Goal: Entertainment & Leisure: Consume media (video, audio)

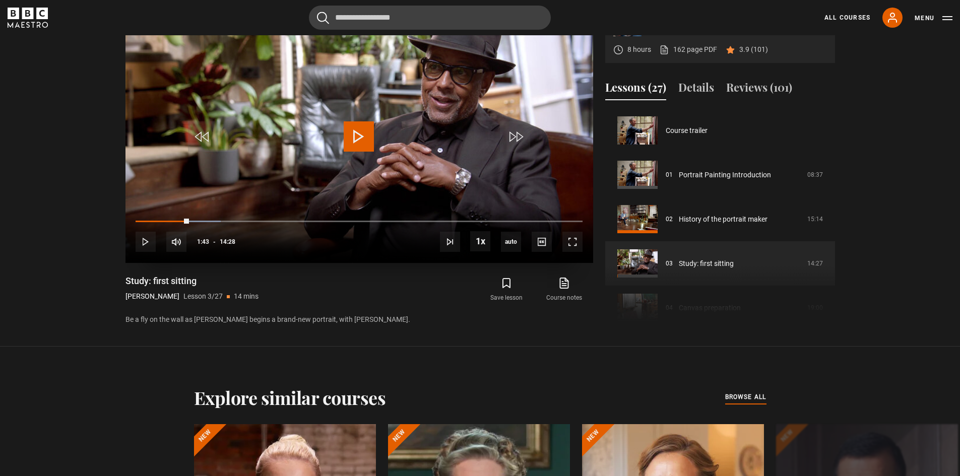
scroll to position [89, 0]
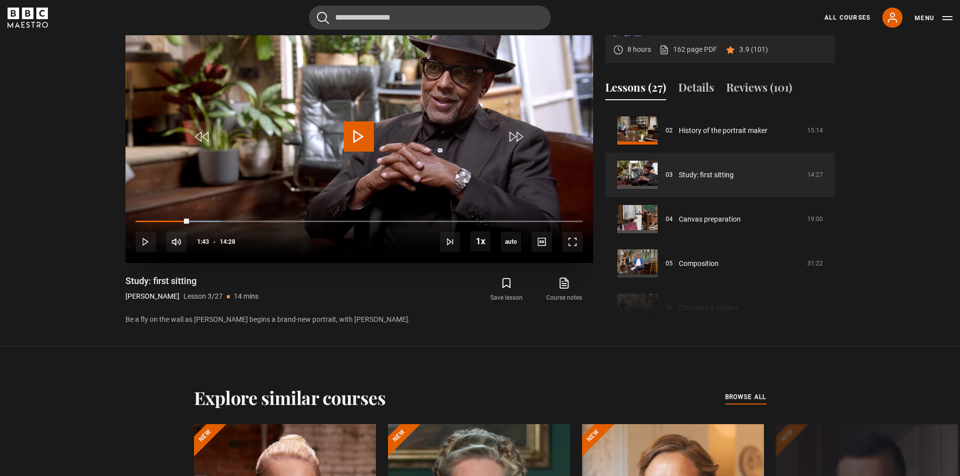
click at [350, 123] on span "Video Player" at bounding box center [359, 136] width 30 height 30
click at [572, 243] on span "Video Player" at bounding box center [572, 242] width 20 height 20
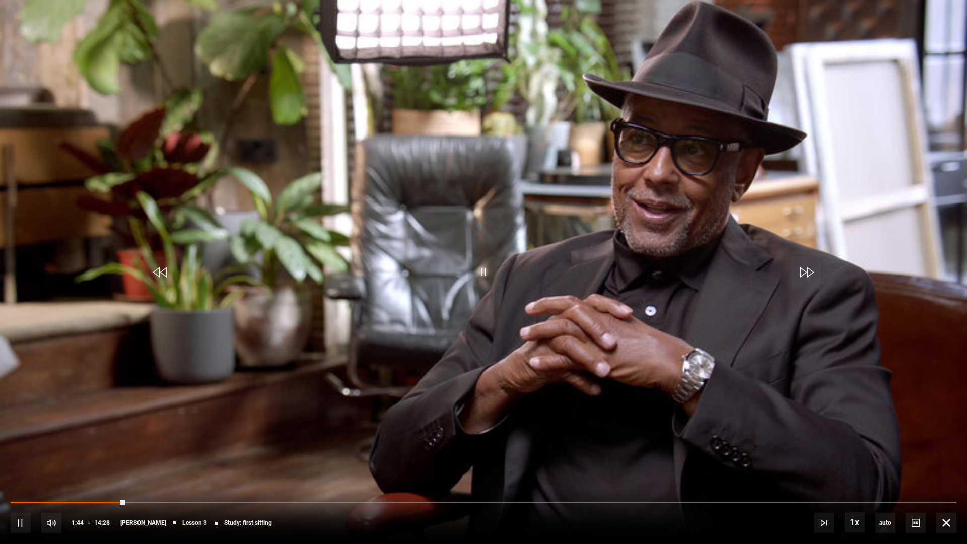
click at [638, 280] on video "Video Player" at bounding box center [483, 272] width 967 height 544
click at [480, 275] on span "Video Player" at bounding box center [484, 272] width 30 height 30
click at [488, 276] on span "Video Player" at bounding box center [484, 272] width 30 height 30
click at [248, 476] on div "10s Skip Back 10 seconds Play 10s Skip Forward 10 seconds Loaded : 26.50% 03:24…" at bounding box center [483, 516] width 967 height 56
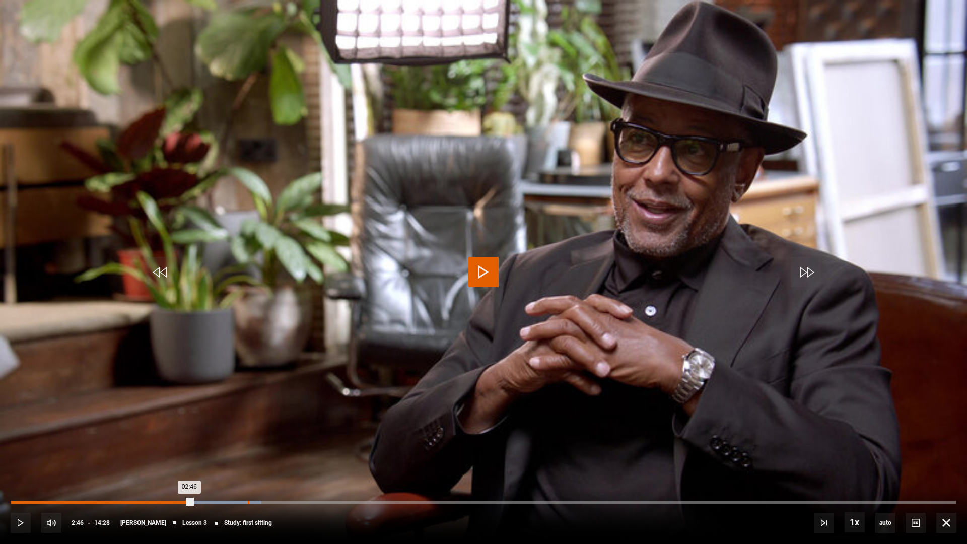
click at [248, 476] on div "03:37" at bounding box center [249, 502] width 2 height 3
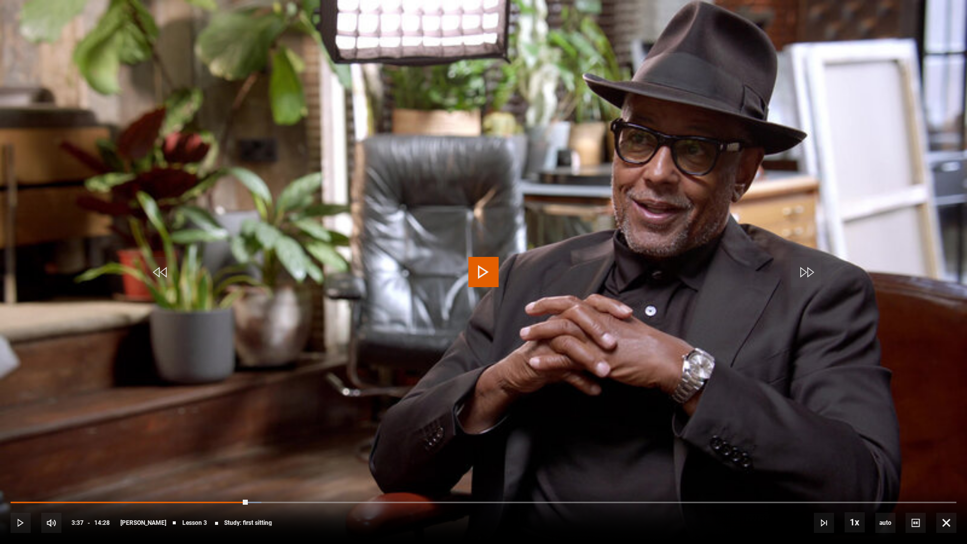
click at [407, 388] on video "Video Player" at bounding box center [483, 272] width 967 height 544
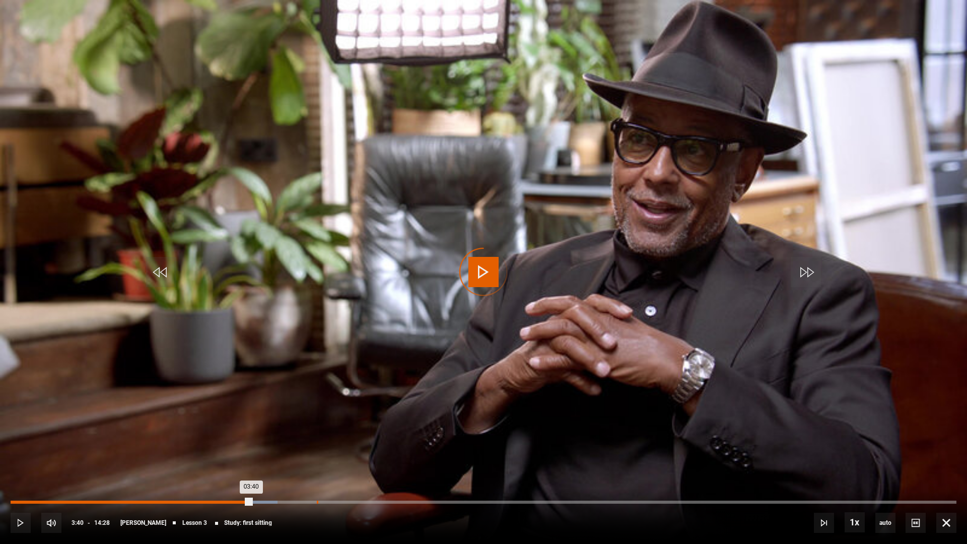
click at [317, 476] on div "Loaded : 28.23% 04:41 03:40" at bounding box center [484, 502] width 946 height 3
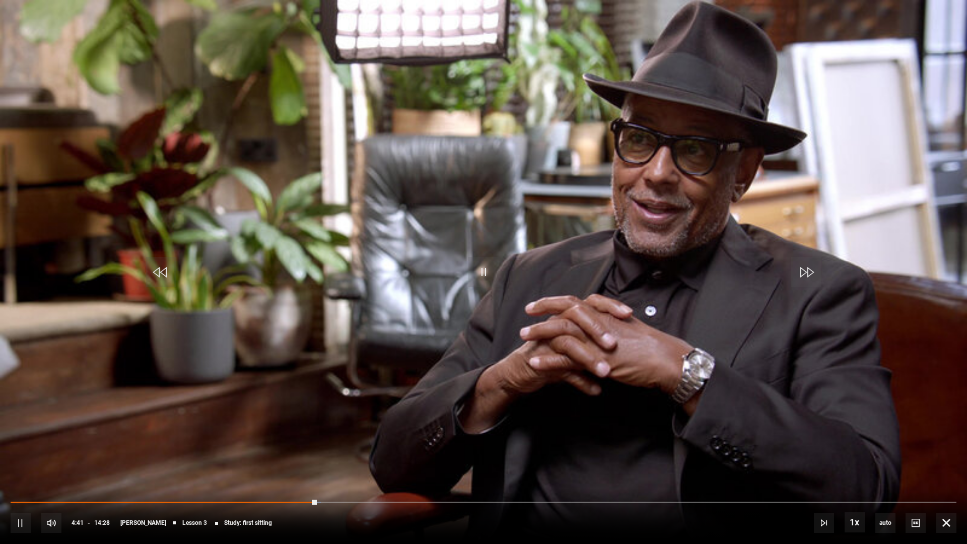
click at [448, 374] on video "Video Player" at bounding box center [483, 272] width 967 height 544
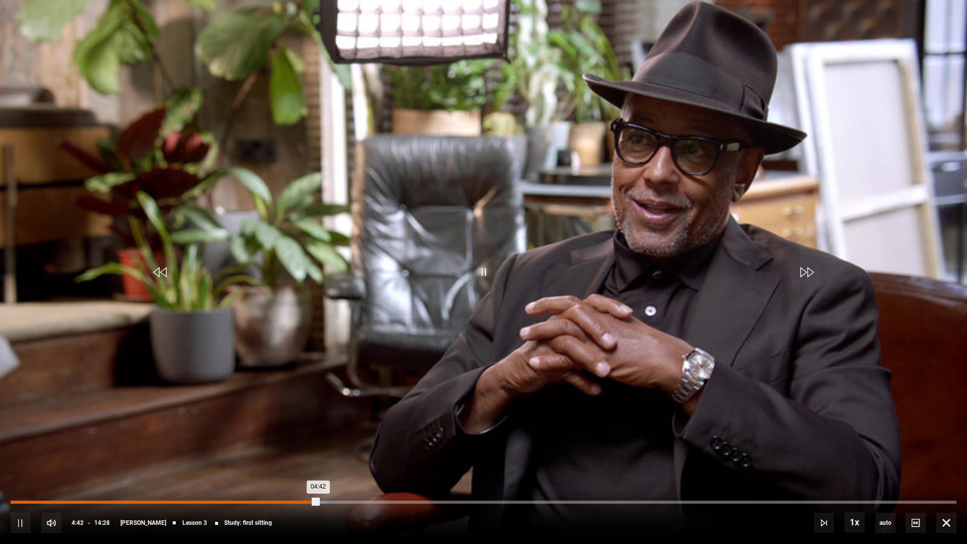
click at [284, 476] on div "Loaded : 33.41% 04:10 04:42" at bounding box center [484, 502] width 946 height 3
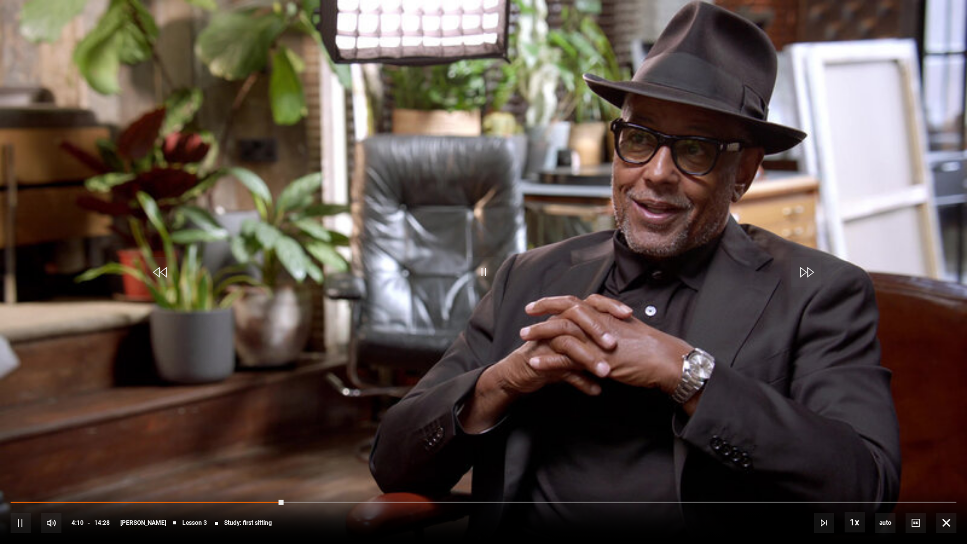
click at [331, 381] on video "Video Player" at bounding box center [483, 272] width 967 height 544
click at [480, 270] on span "Video Player" at bounding box center [484, 272] width 30 height 30
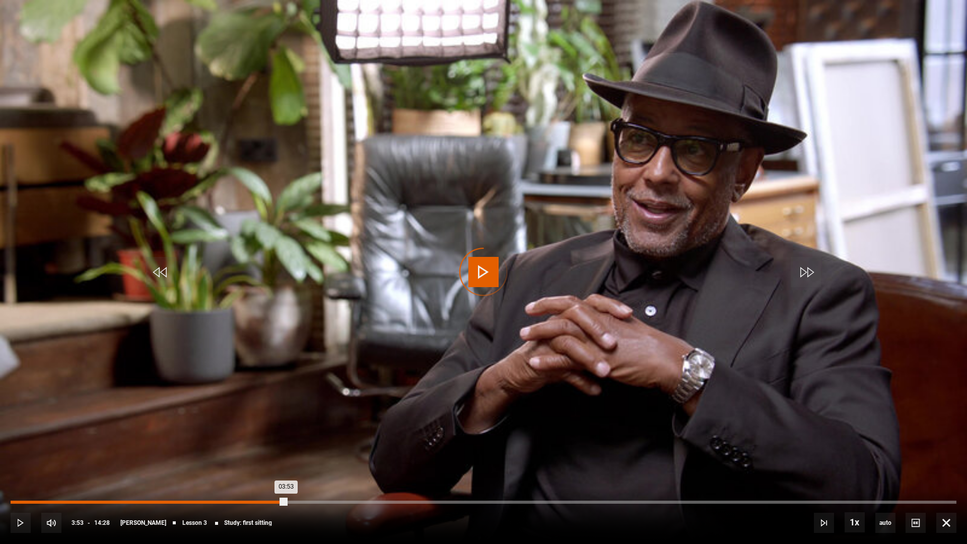
click at [266, 476] on div "03:53" at bounding box center [267, 502] width 2 height 3
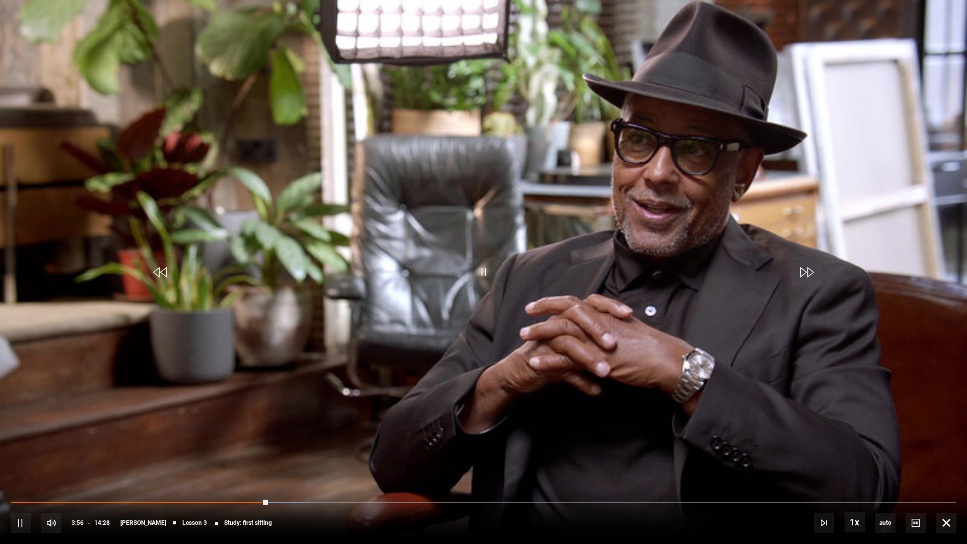
click at [278, 349] on video "Video Player" at bounding box center [483, 272] width 967 height 544
click at [248, 476] on div "10s Skip Back 10 seconds Play 10s Skip Forward 10 seconds Loaded : 33.99% 03:37…" at bounding box center [483, 516] width 967 height 56
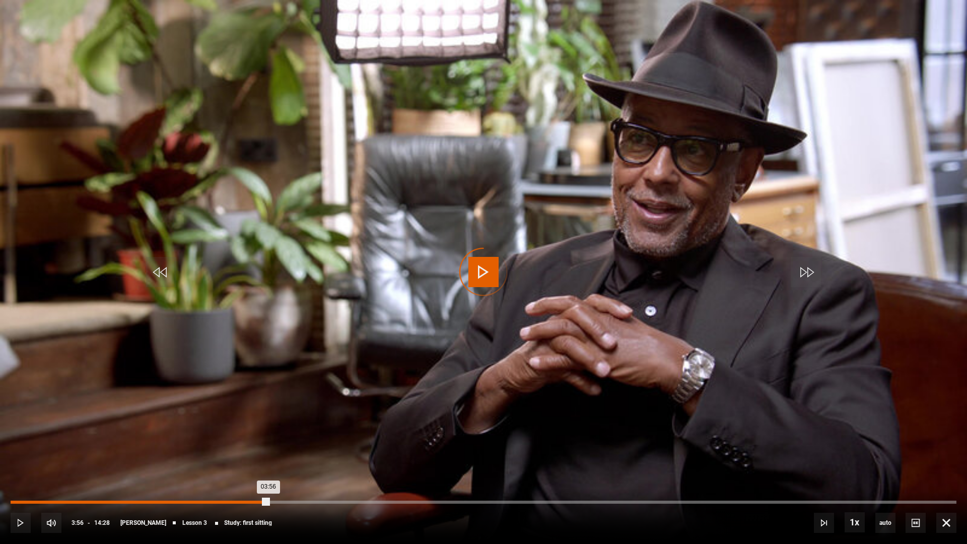
click at [251, 476] on div "03:40" at bounding box center [252, 502] width 2 height 3
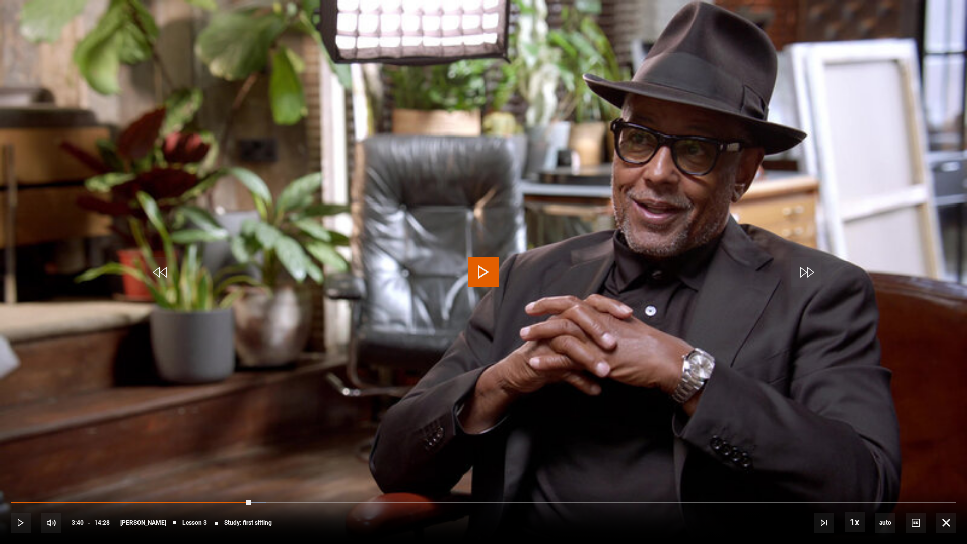
click at [269, 433] on video "Video Player" at bounding box center [483, 272] width 967 height 544
